Goal: Task Accomplishment & Management: Use online tool/utility

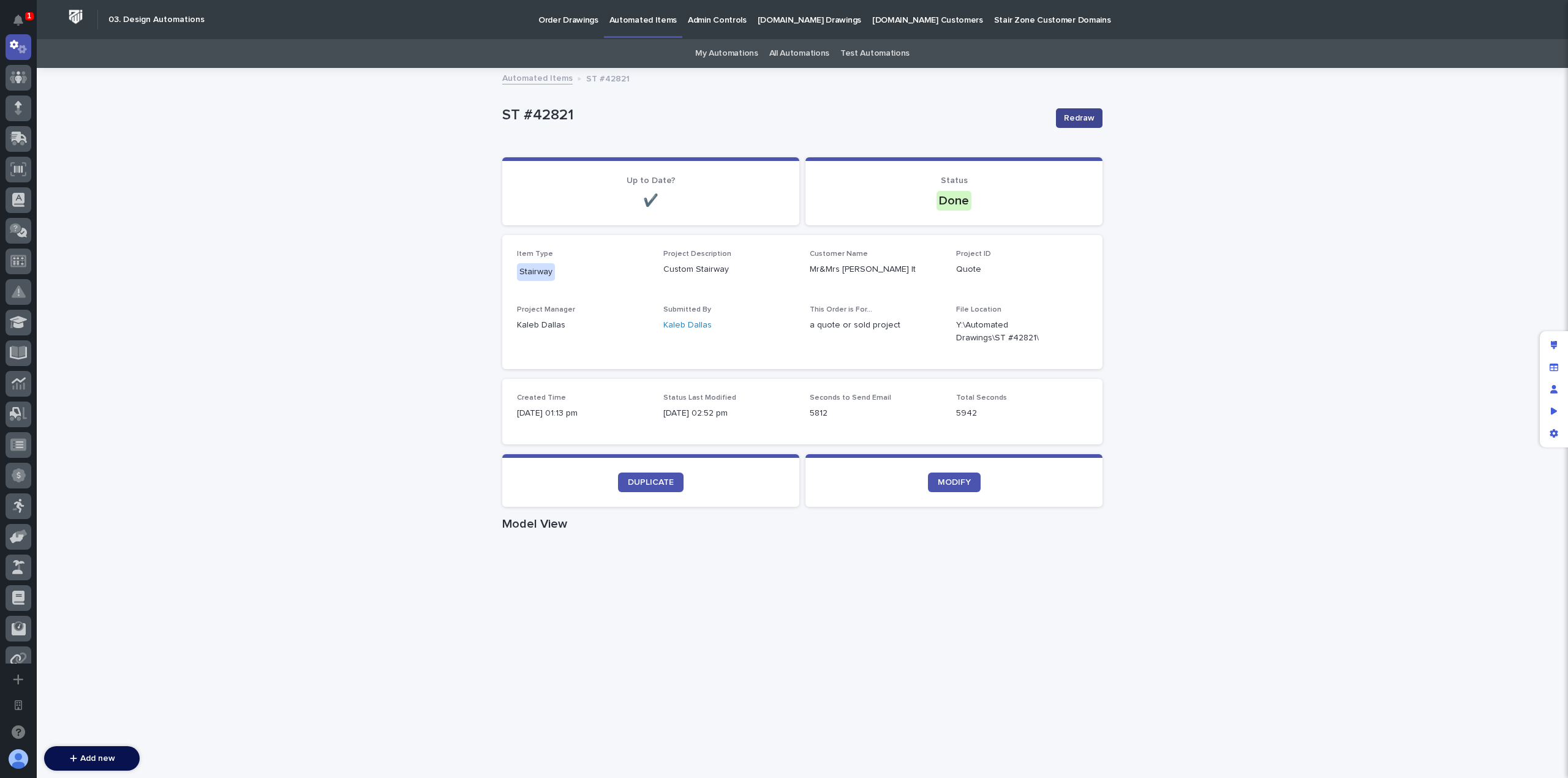
click at [1081, 116] on span "Redraw" at bounding box center [1079, 118] width 31 height 12
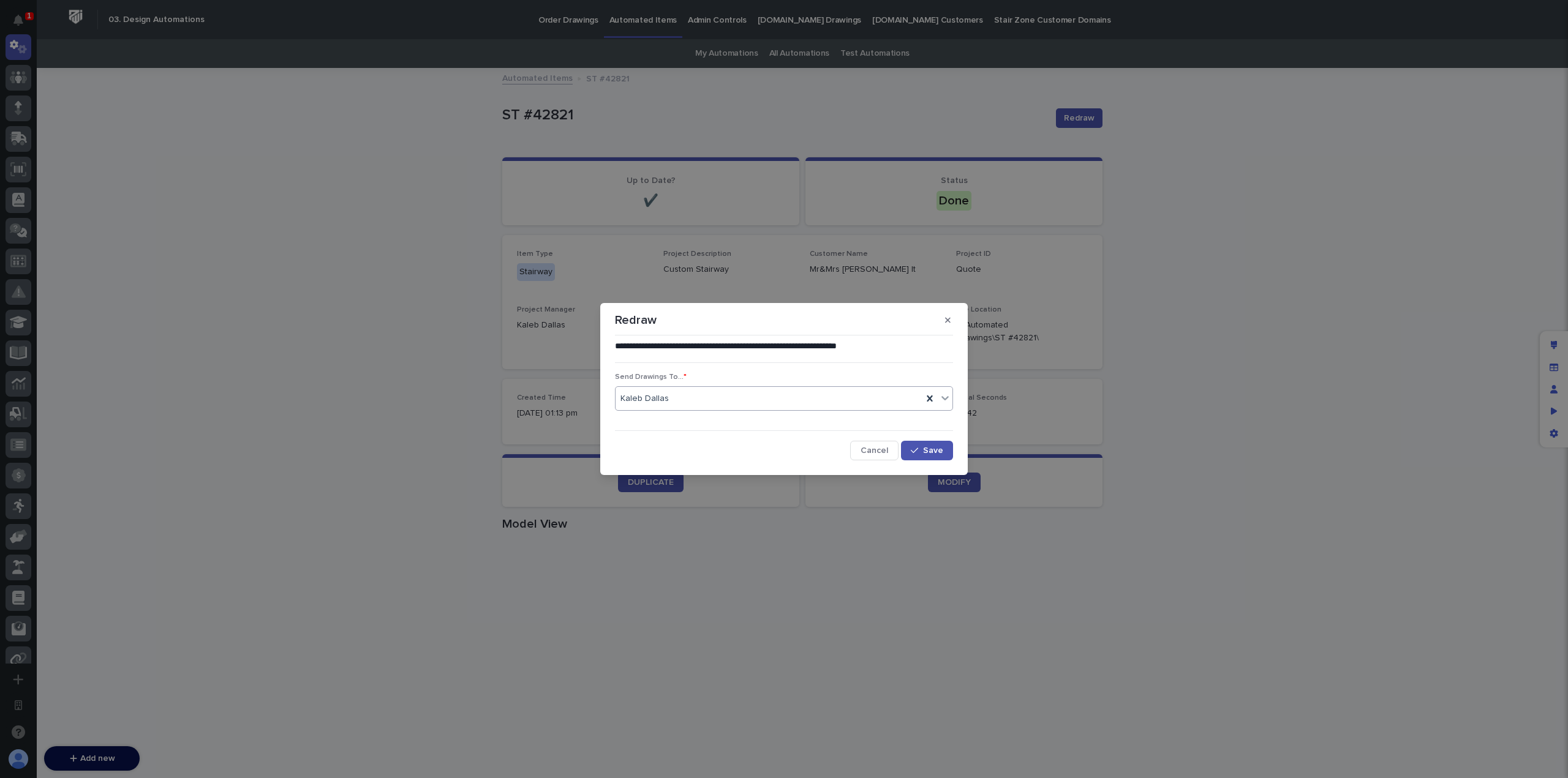
click at [942, 396] on icon at bounding box center [945, 399] width 7 height 4
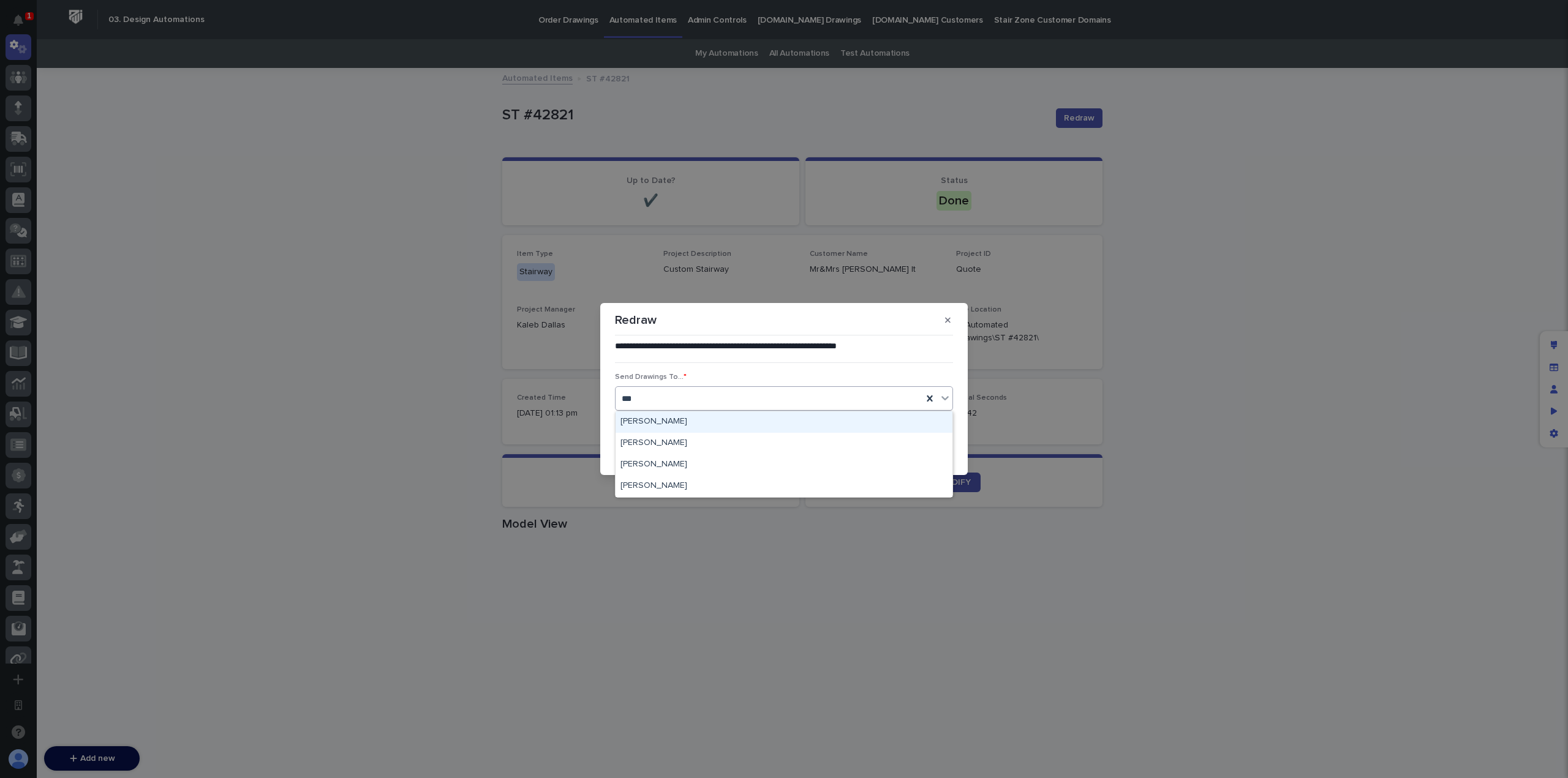
type input "****"
click at [791, 457] on div "[PERSON_NAME]" at bounding box center [784, 465] width 337 height 21
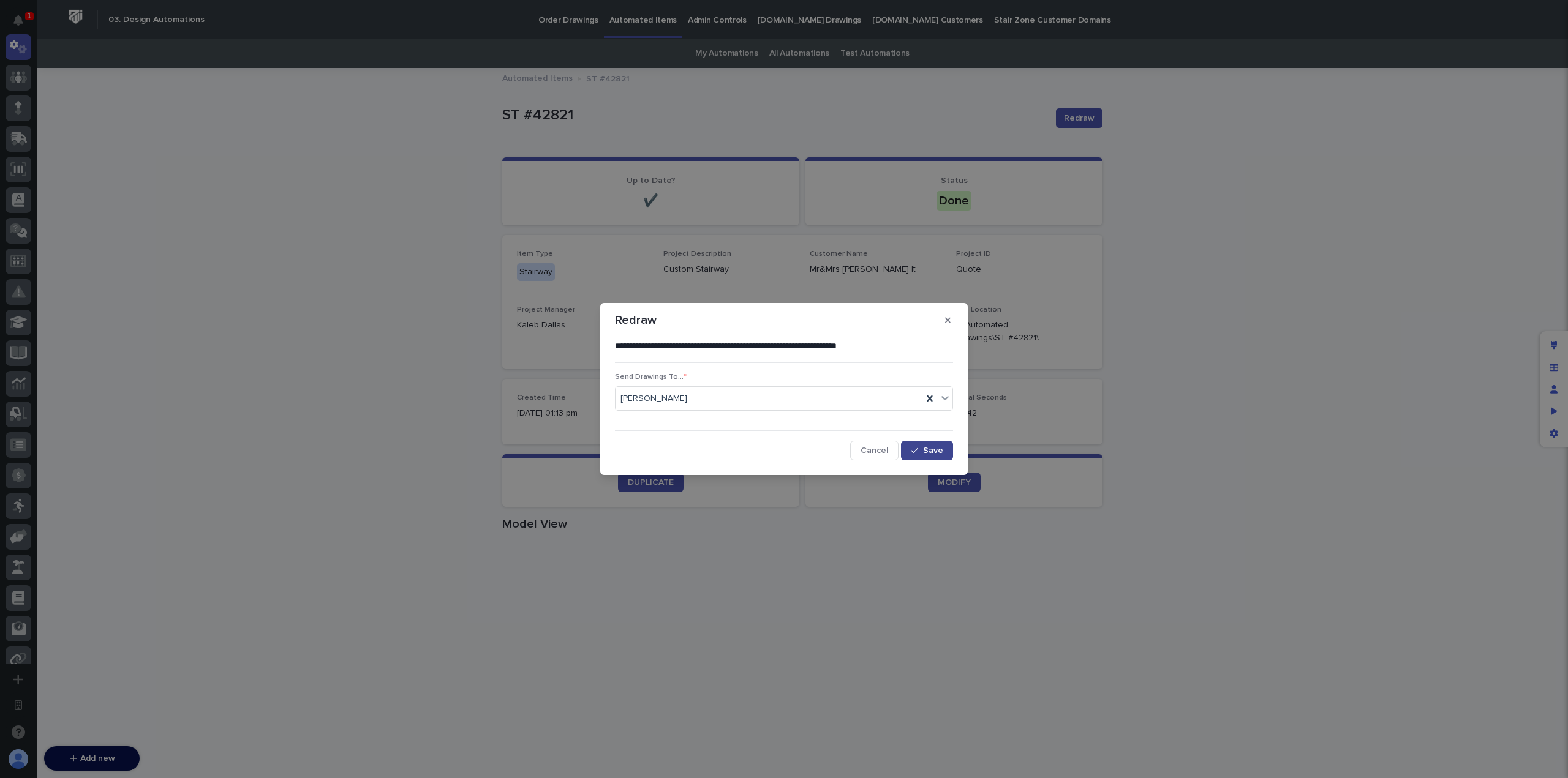
click at [936, 449] on span "Save" at bounding box center [933, 451] width 20 height 9
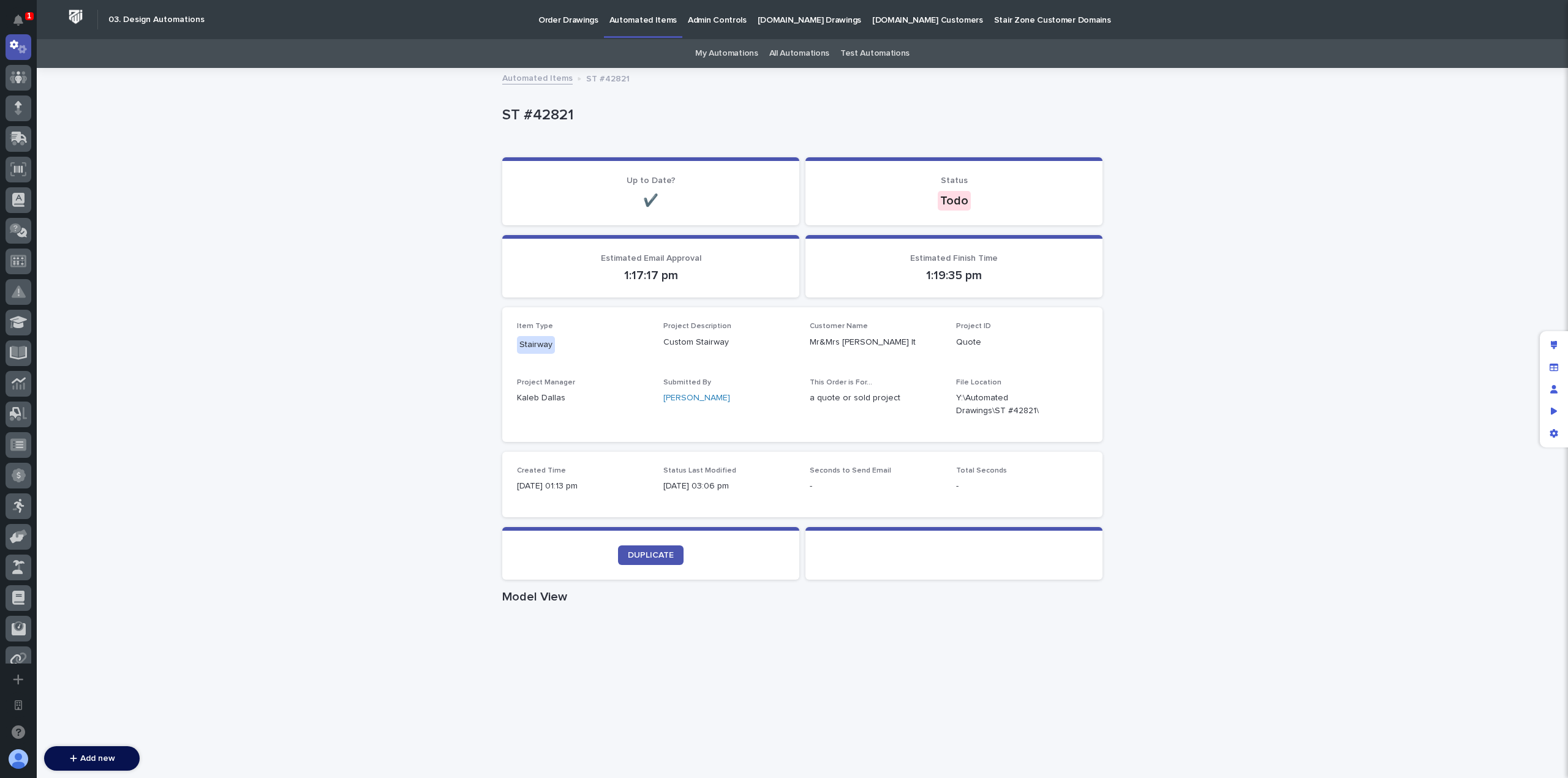
click at [380, 349] on div "Loading... Saving… Loading... Saving… ST #42821 ST #42821 Sorry, there was an e…" at bounding box center [803, 644] width 1531 height 1150
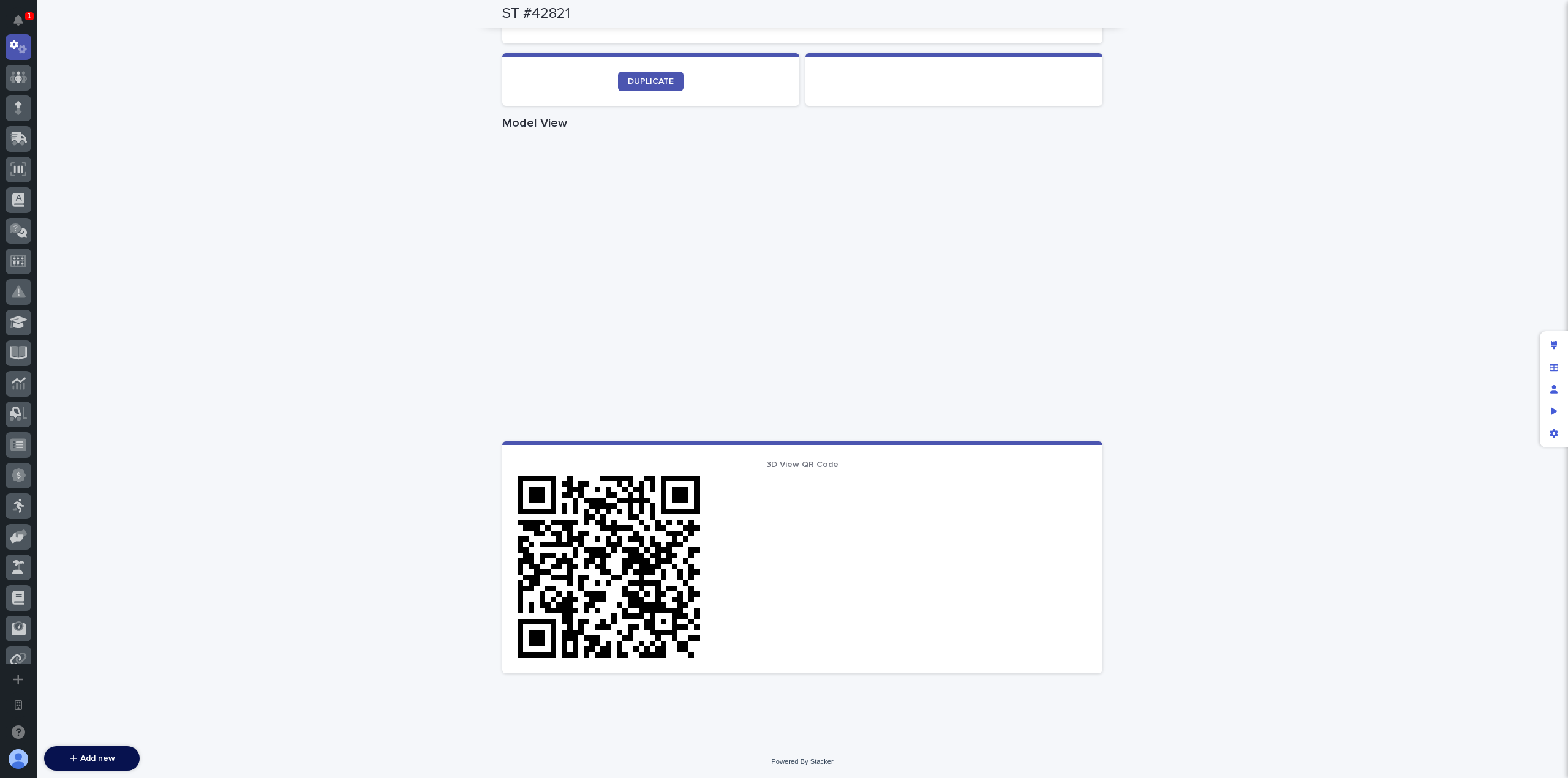
click at [1365, 470] on div "Loading... Saving… Loading... Saving… ST #42821 ST #42821 Sorry, there was an e…" at bounding box center [803, 170] width 1531 height 1150
click at [1232, 325] on div "Loading... Saving… Loading... Saving… ST #42821 ST #42821 Sorry, there was an e…" at bounding box center [803, 170] width 1531 height 1150
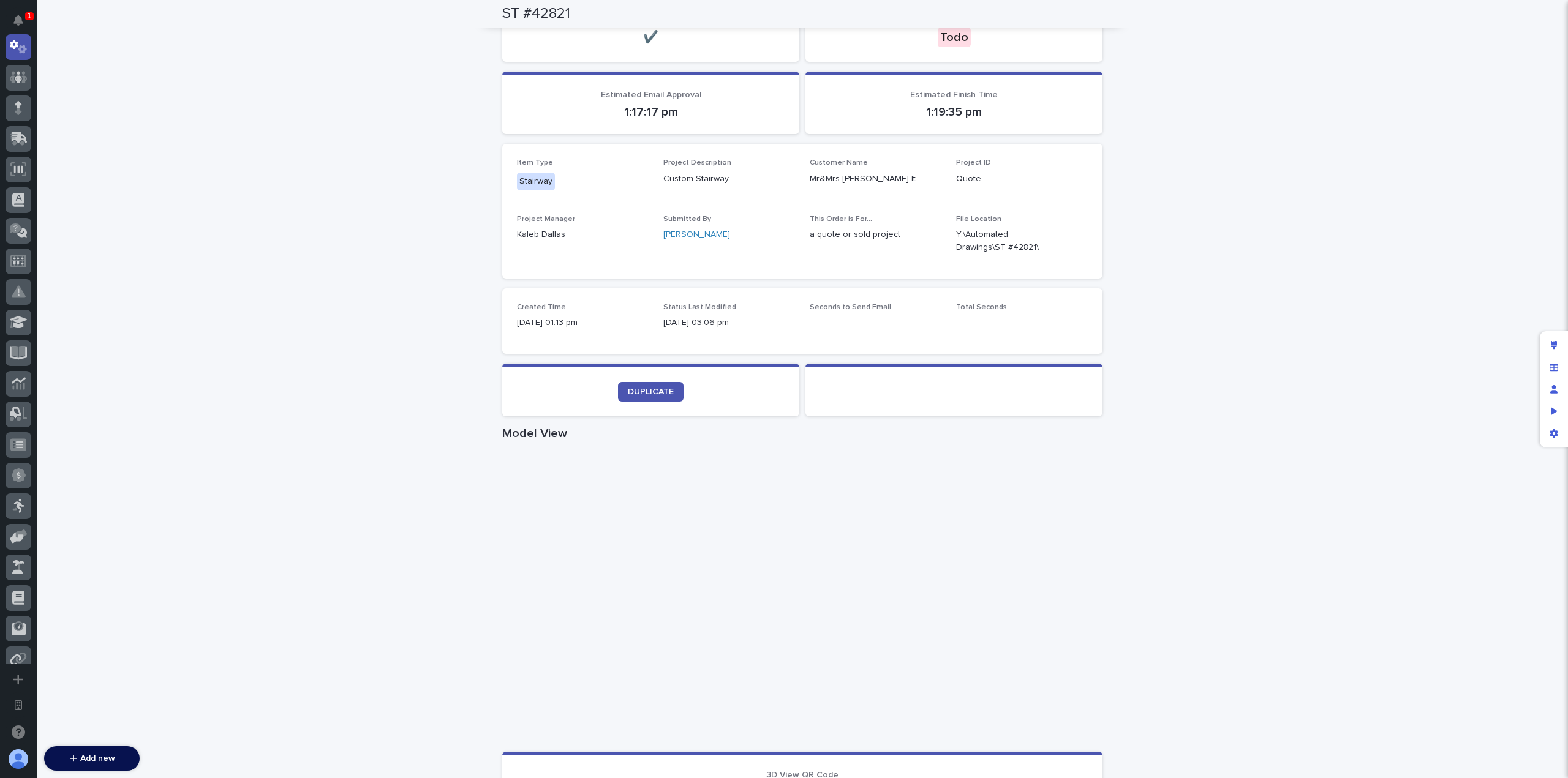
scroll to position [0, 0]
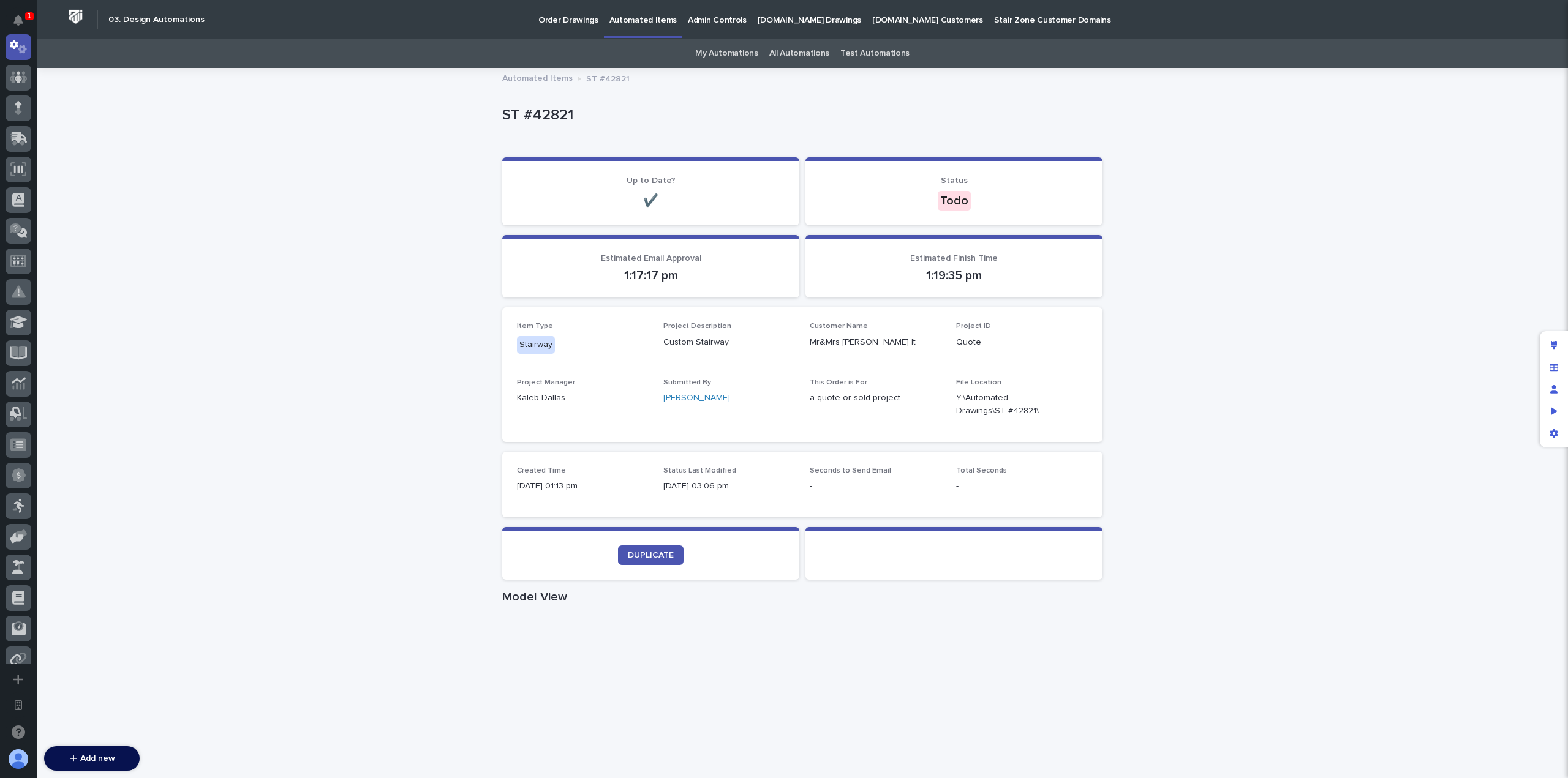
click at [1341, 309] on div "Loading... Saving… Loading... Saving… ST #42821 ST #42821 Sorry, there was an e…" at bounding box center [803, 644] width 1531 height 1150
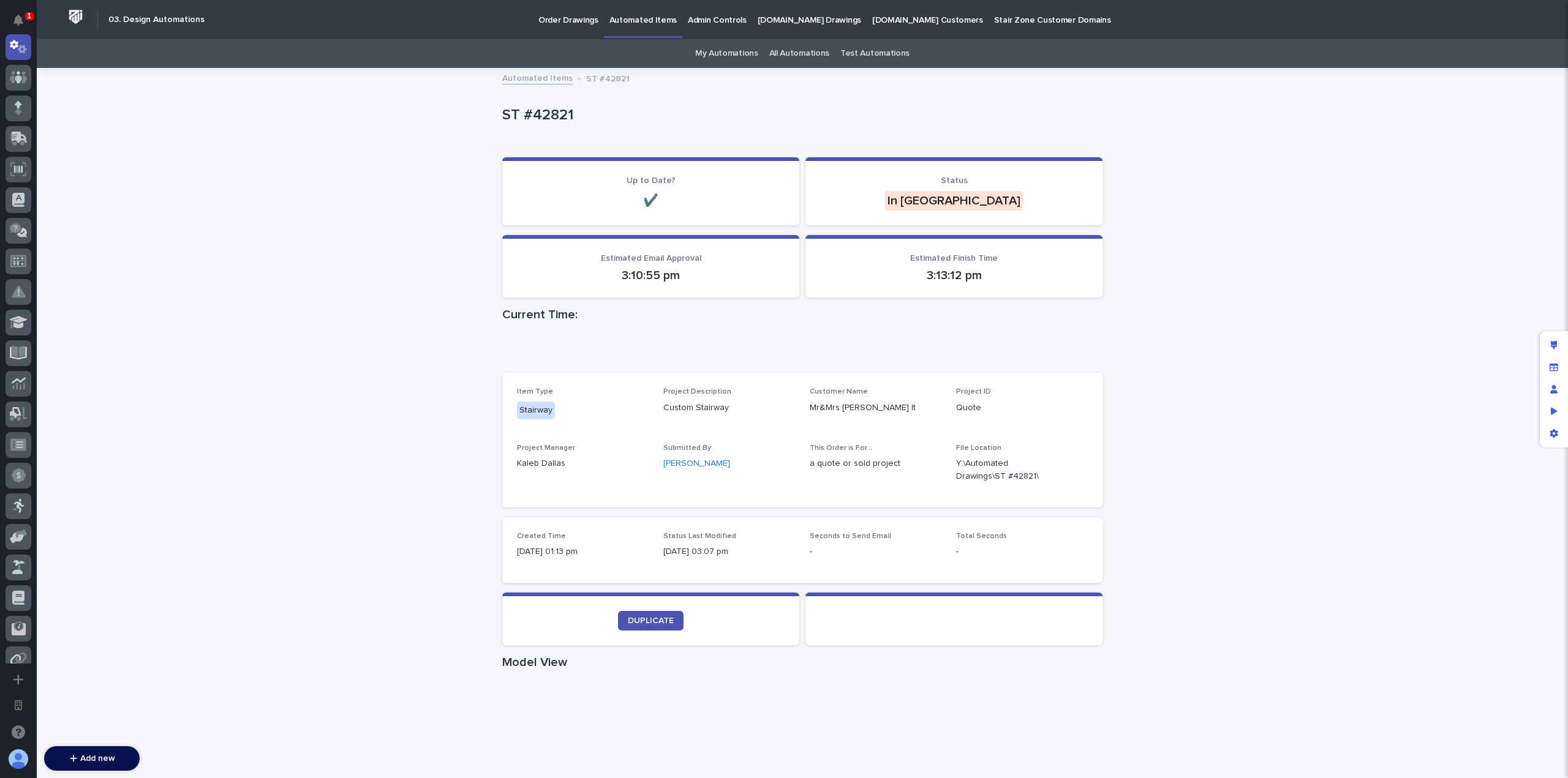
click at [1204, 242] on div "Loading... Saving… Loading... Saving… ST #42821 ST #42821 Sorry, there was an e…" at bounding box center [803, 676] width 1531 height 1214
click at [453, 423] on div "Loading... Saving… Loading... Saving… ST #42821 ST #42821 Sorry, there was an e…" at bounding box center [803, 676] width 1531 height 1214
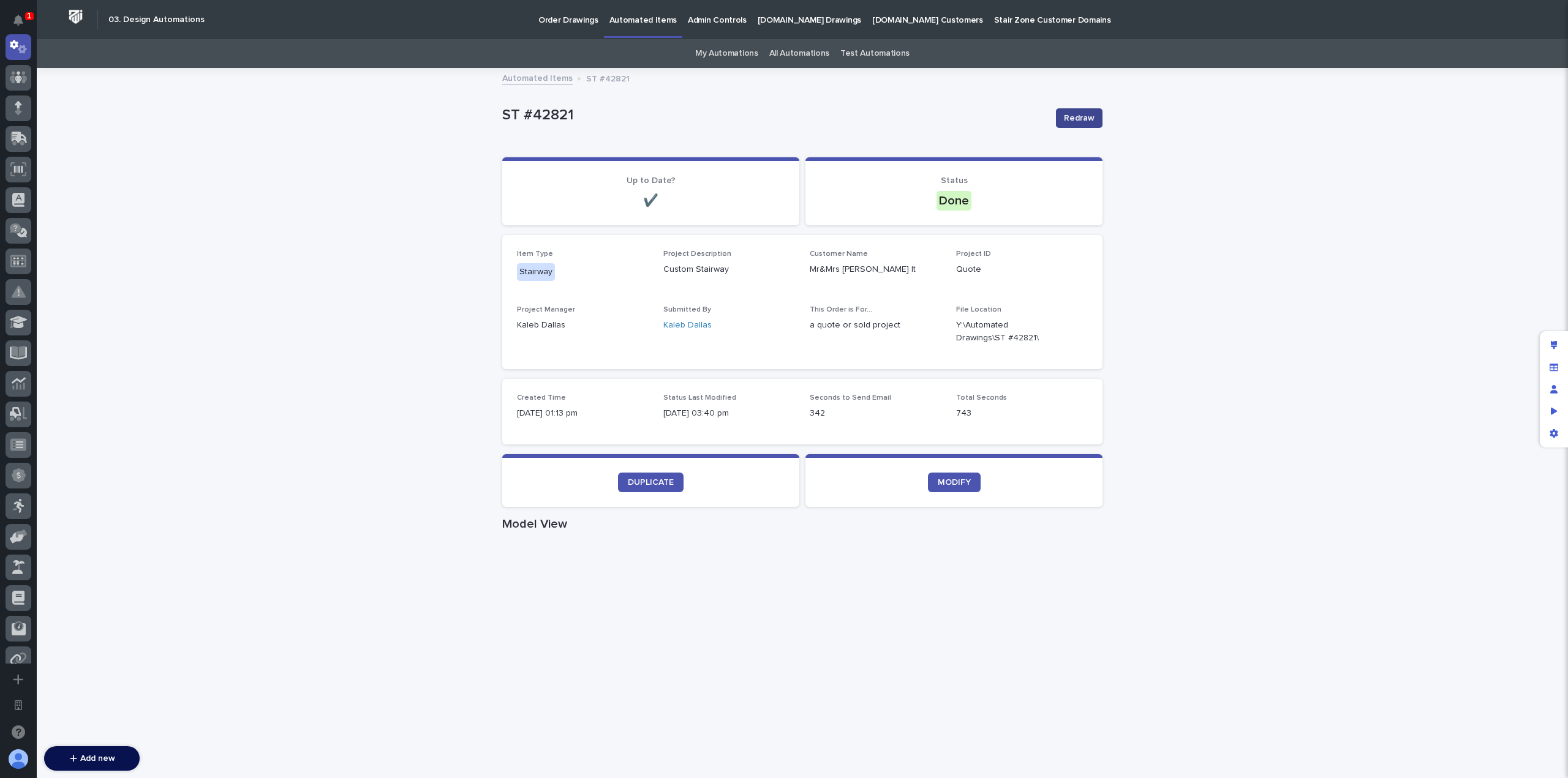
click at [1060, 119] on button "Redraw" at bounding box center [1079, 118] width 46 height 19
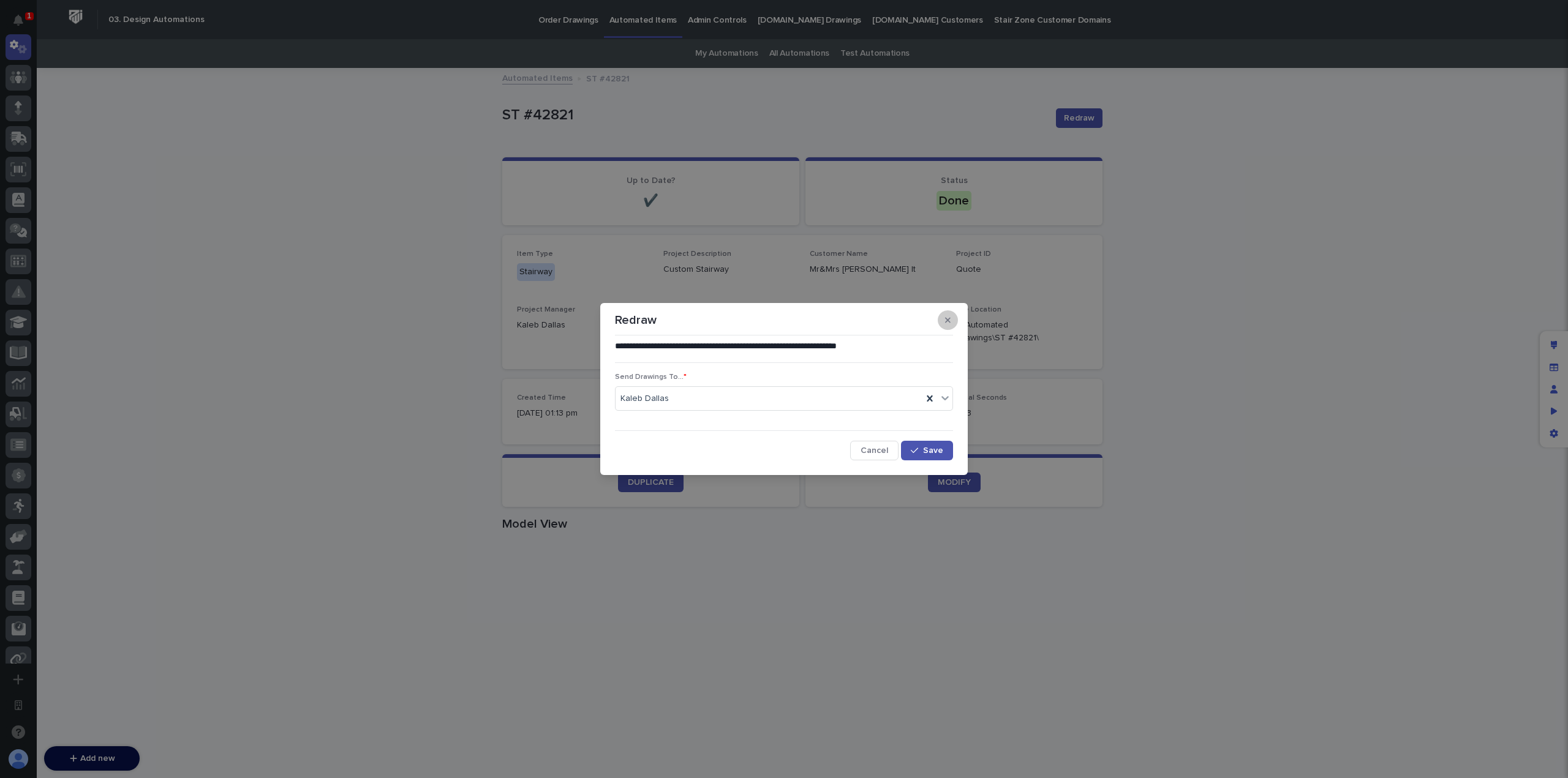
click at [946, 320] on icon "button" at bounding box center [948, 320] width 6 height 9
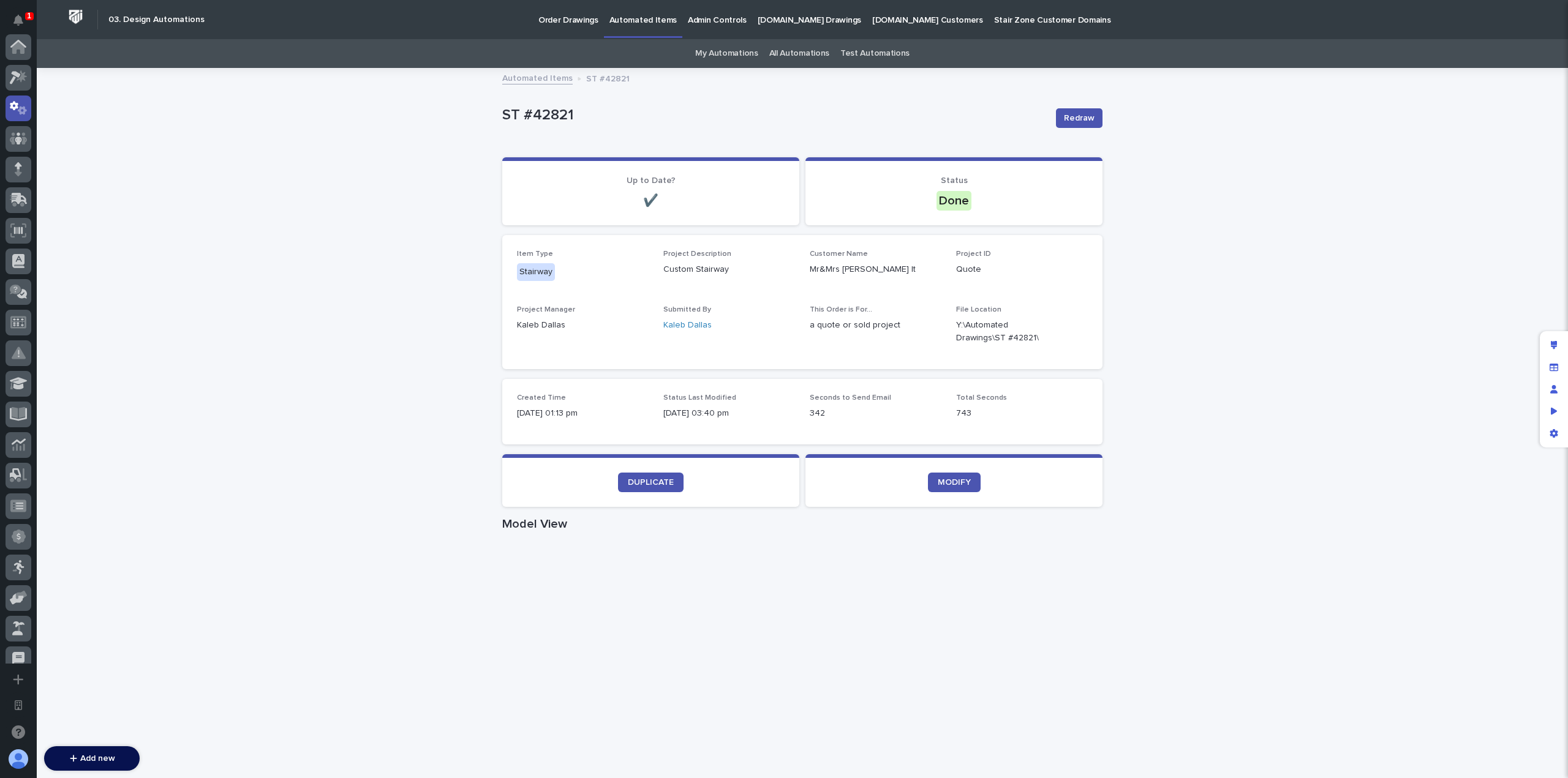
scroll to position [61, 0]
